Goal: Task Accomplishment & Management: Manage account settings

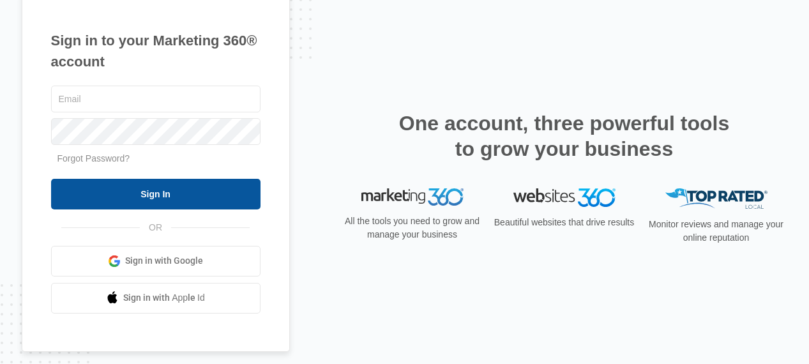
type input "[PERSON_NAME][EMAIL_ADDRESS][DOMAIN_NAME]"
click at [144, 185] on input "Sign In" at bounding box center [156, 194] width 210 height 31
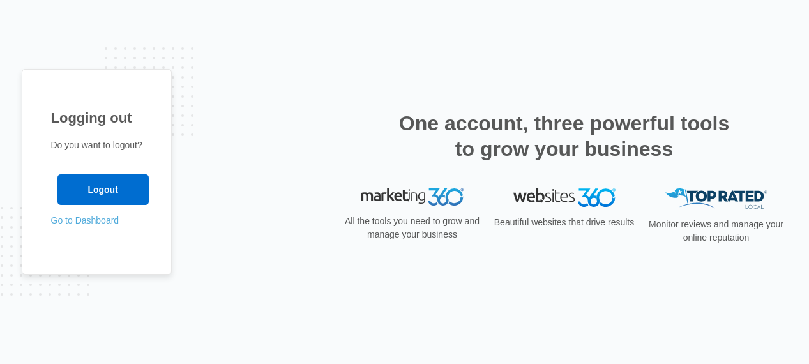
click at [97, 219] on link "Go to Dashboard" at bounding box center [85, 220] width 68 height 10
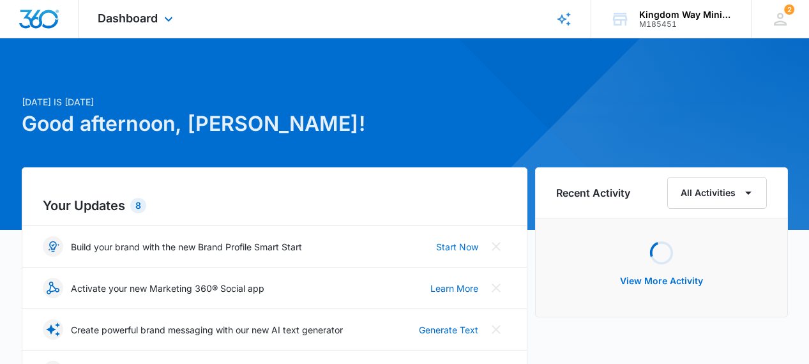
click at [146, 27] on div "Dashboard Apps Reputation Websites Forms CRM Email Social Shop Payments POS Con…" at bounding box center [137, 19] width 117 height 38
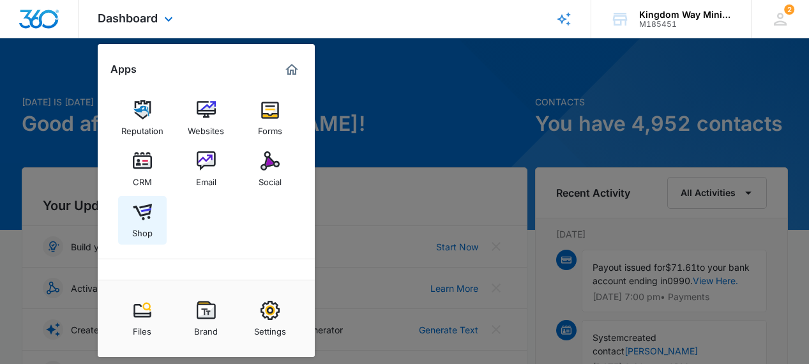
click at [145, 211] on img at bounding box center [142, 212] width 19 height 19
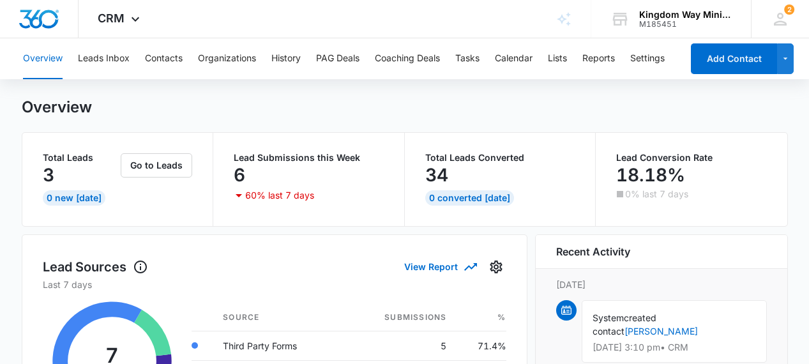
scroll to position [30, 0]
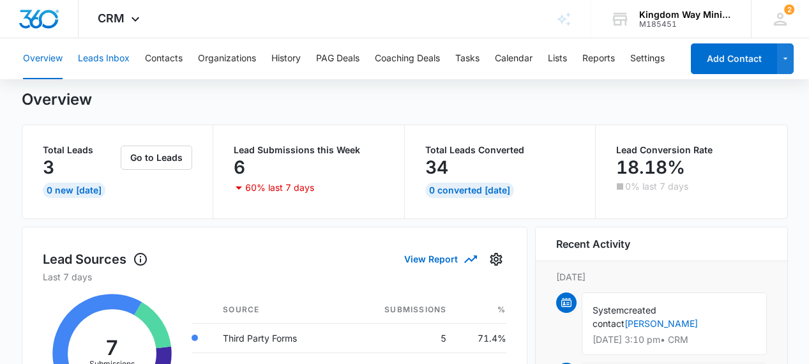
click at [100, 58] on button "Leads Inbox" at bounding box center [104, 58] width 52 height 41
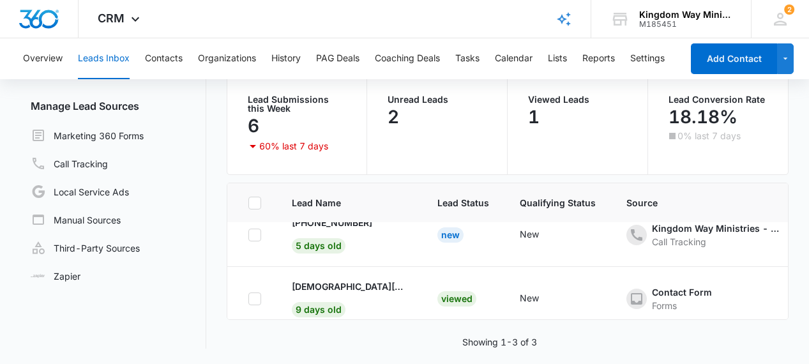
scroll to position [95, 0]
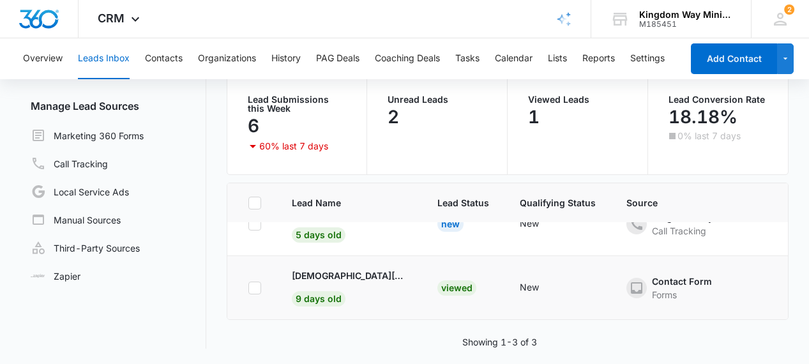
click at [257, 287] on icon at bounding box center [255, 288] width 8 height 6
click at [249, 288] on input "checkbox" at bounding box center [248, 288] width 1 height 1
checkbox input "true"
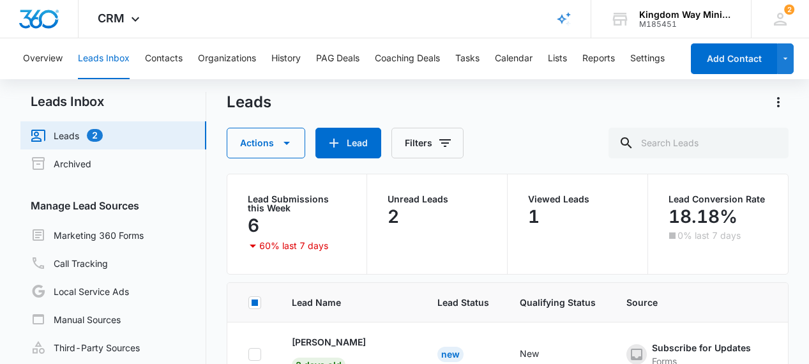
scroll to position [0, 0]
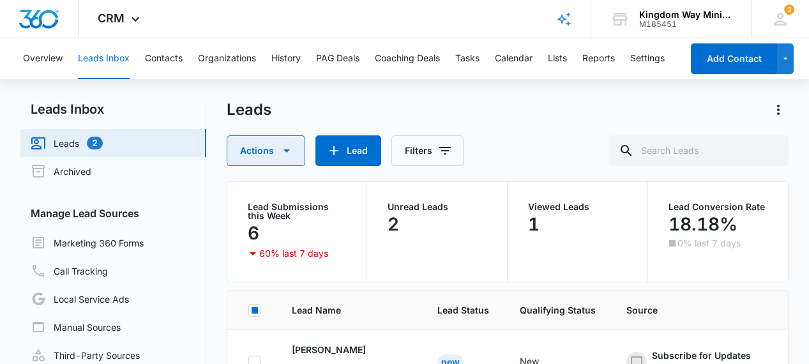
click at [285, 152] on icon "button" at bounding box center [286, 150] width 15 height 15
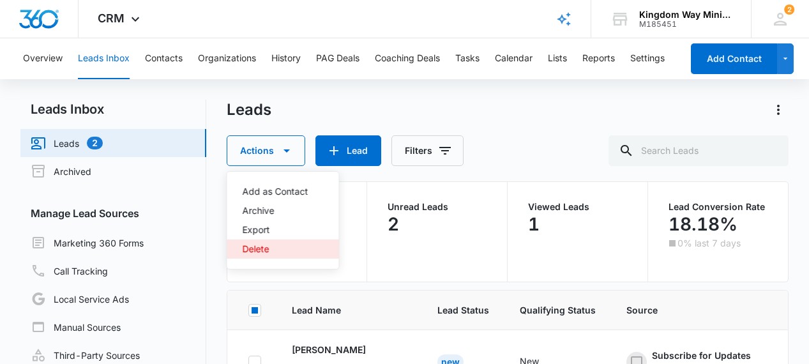
click at [269, 250] on div "Delete" at bounding box center [276, 249] width 66 height 9
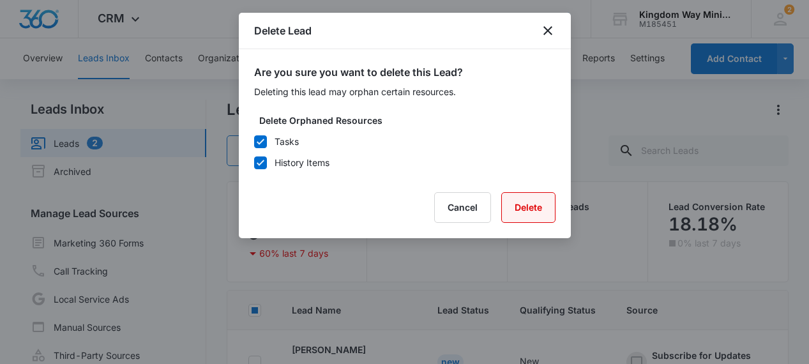
click at [528, 214] on button "Delete" at bounding box center [529, 207] width 54 height 31
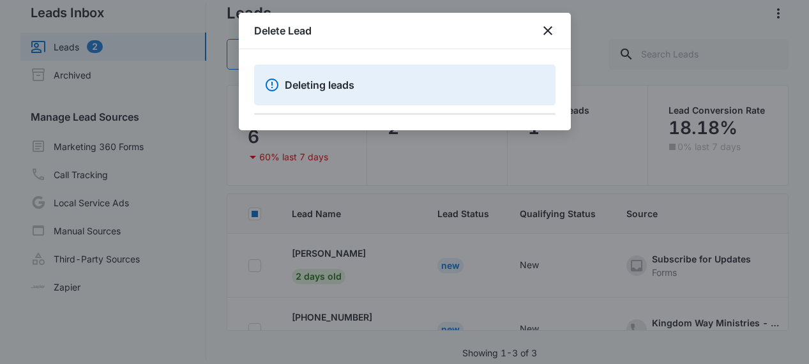
scroll to position [107, 0]
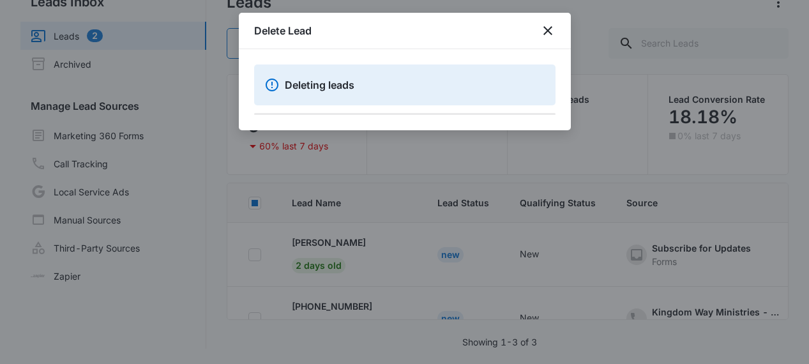
click at [333, 303] on div at bounding box center [404, 182] width 809 height 364
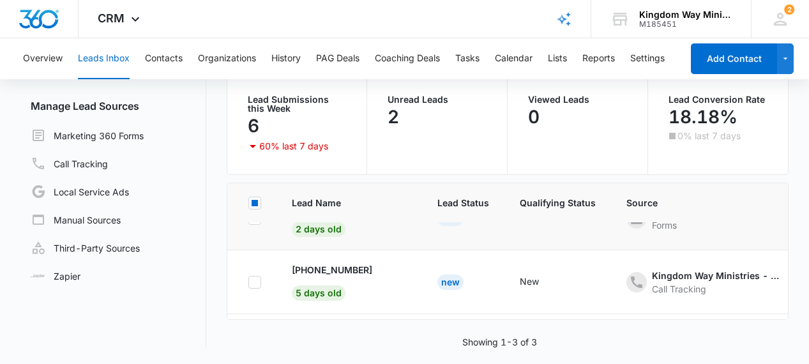
scroll to position [26, 0]
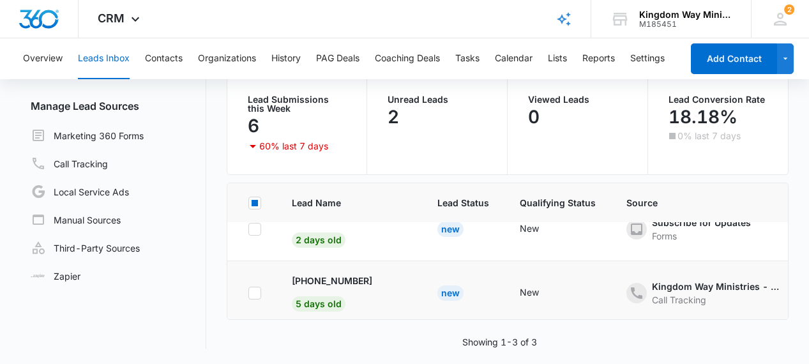
click at [256, 294] on icon at bounding box center [255, 294] width 12 height 12
click at [249, 293] on input "checkbox" at bounding box center [248, 293] width 1 height 1
checkbox input "true"
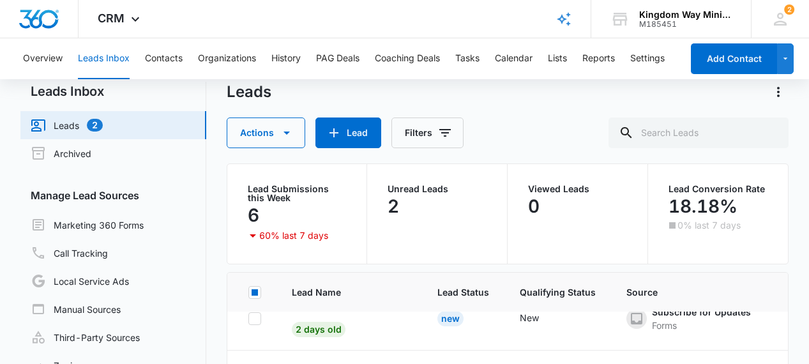
scroll to position [0, 0]
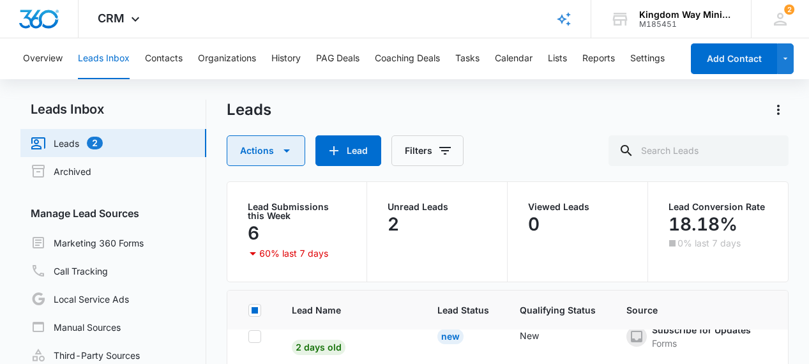
click at [276, 141] on button "Actions" at bounding box center [266, 150] width 79 height 31
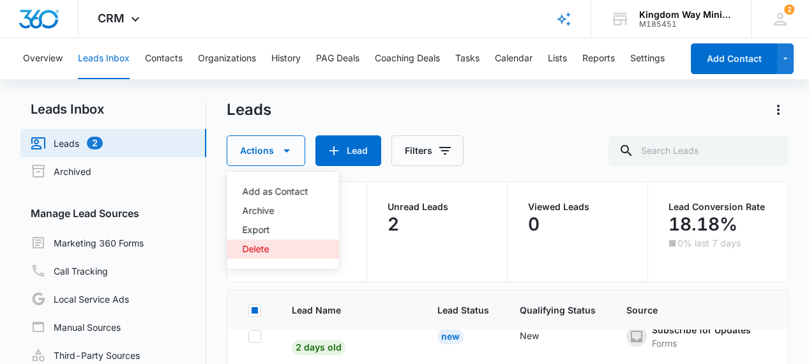
click at [268, 252] on div "Delete" at bounding box center [276, 249] width 66 height 9
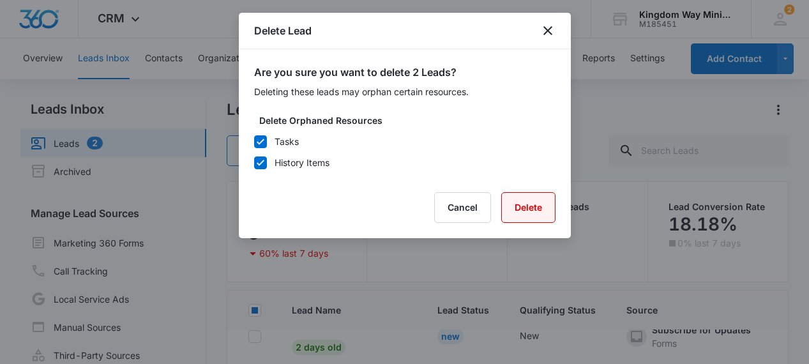
click at [542, 200] on button "Delete" at bounding box center [529, 207] width 54 height 31
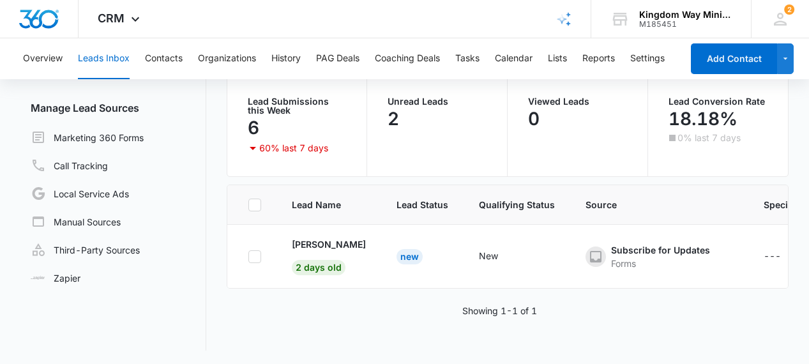
scroll to position [107, 0]
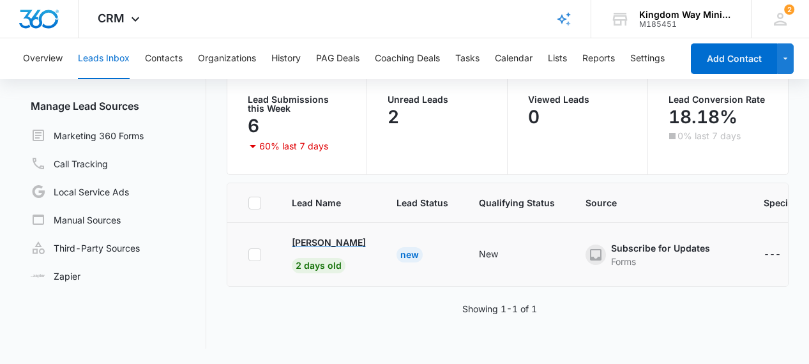
click at [337, 243] on p "[PERSON_NAME]" at bounding box center [329, 242] width 74 height 13
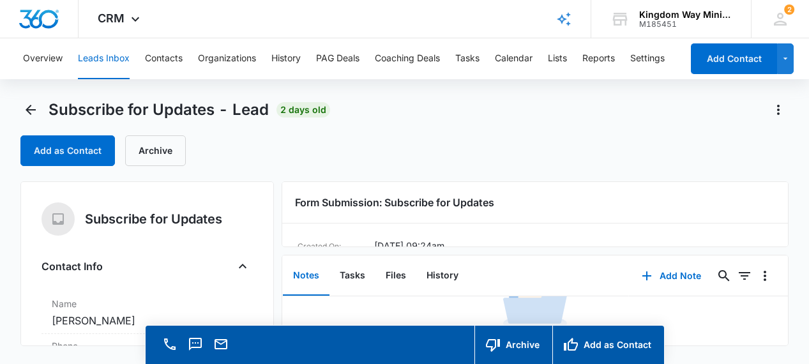
scroll to position [68, 0]
click at [438, 275] on button "History" at bounding box center [443, 276] width 52 height 40
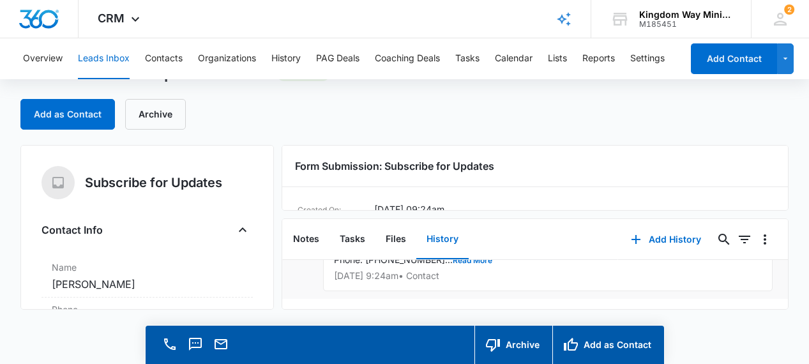
scroll to position [20, 0]
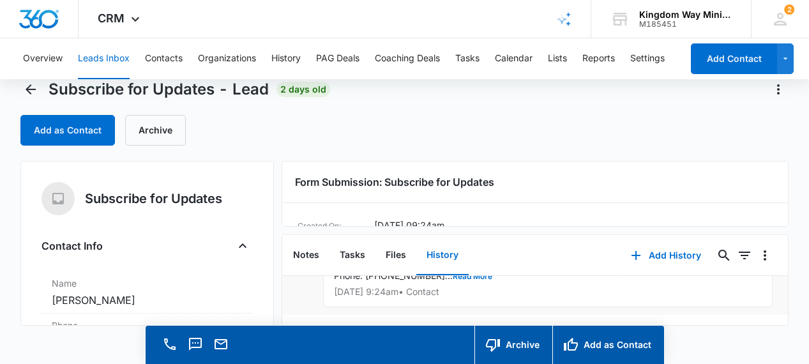
click at [438, 275] on div "Notes Tasks Files History" at bounding box center [450, 255] width 336 height 41
click at [453, 277] on button "Read More" at bounding box center [473, 277] width 40 height 8
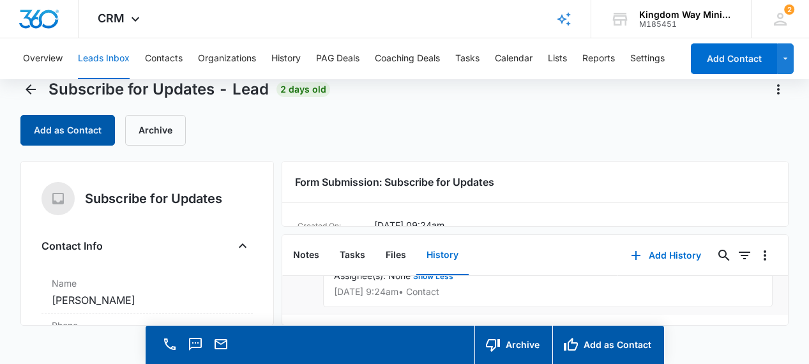
click at [58, 130] on button "Add as Contact" at bounding box center [67, 130] width 95 height 31
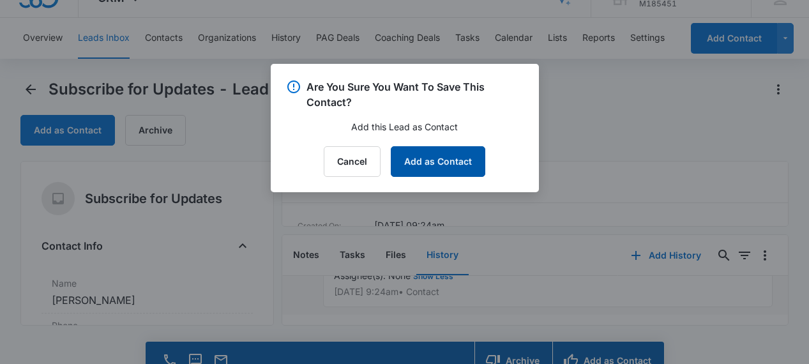
click at [408, 165] on button "Add as Contact" at bounding box center [438, 161] width 95 height 31
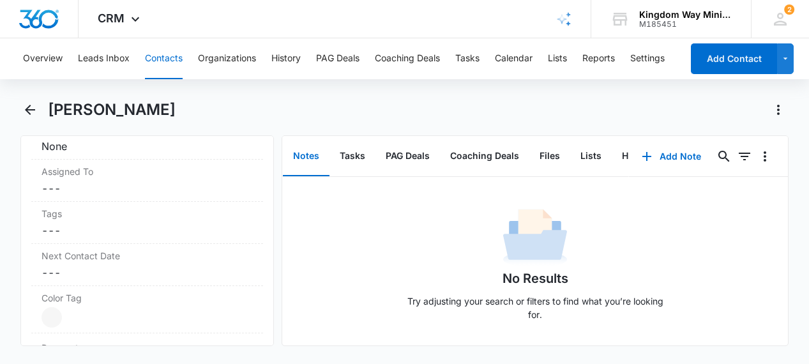
scroll to position [634, 0]
click at [70, 215] on dd "Cancel Save Changes ---" at bounding box center [147, 217] width 211 height 15
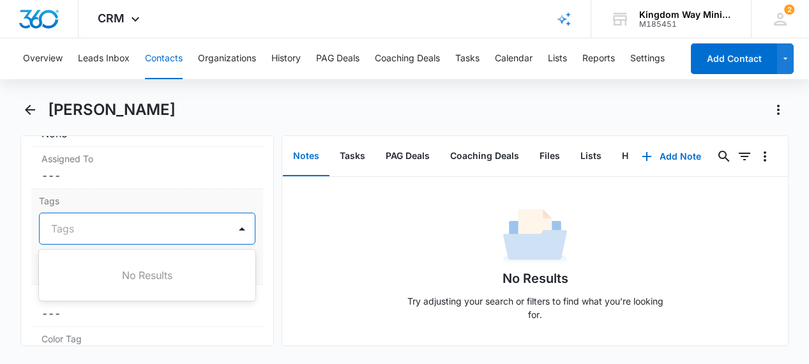
click at [68, 227] on div at bounding box center [139, 229] width 177 height 18
type input "no"
click at [71, 295] on p "NoCo Events" at bounding box center [81, 297] width 54 height 13
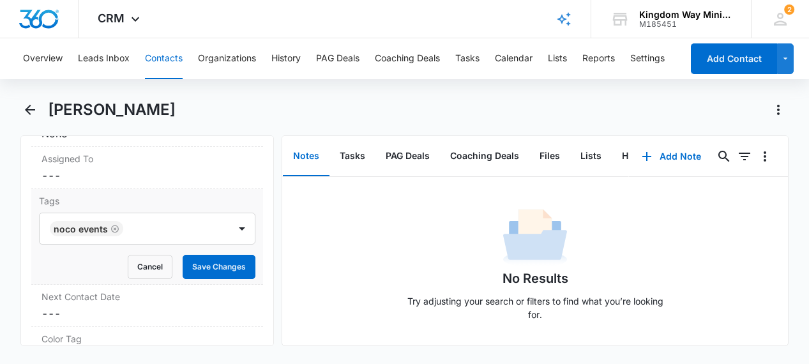
click at [183, 201] on label "Tags" at bounding box center [147, 200] width 217 height 13
click at [215, 268] on button "Save Changes" at bounding box center [219, 267] width 73 height 24
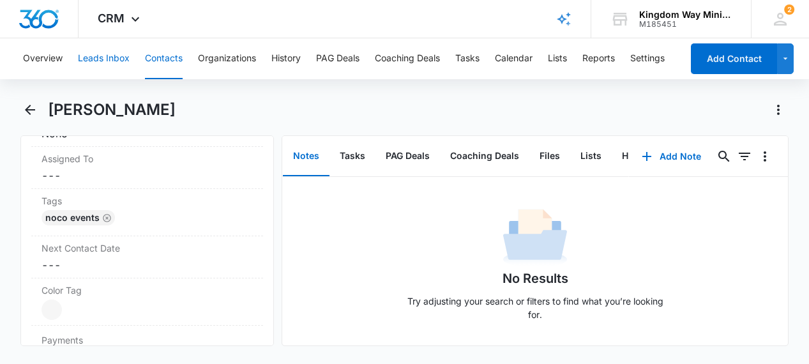
click at [97, 60] on button "Leads Inbox" at bounding box center [104, 58] width 52 height 41
